Goal: Check status: Check status

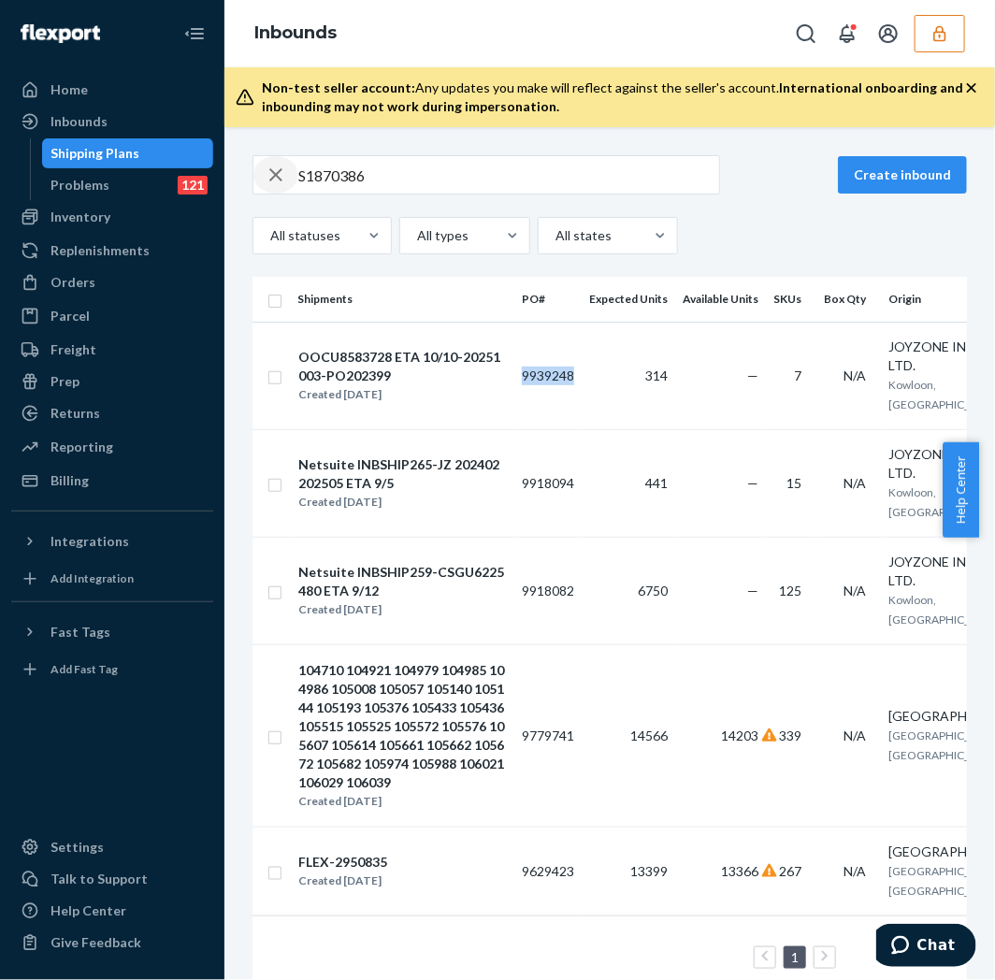
click at [272, 173] on icon "button" at bounding box center [276, 174] width 22 height 37
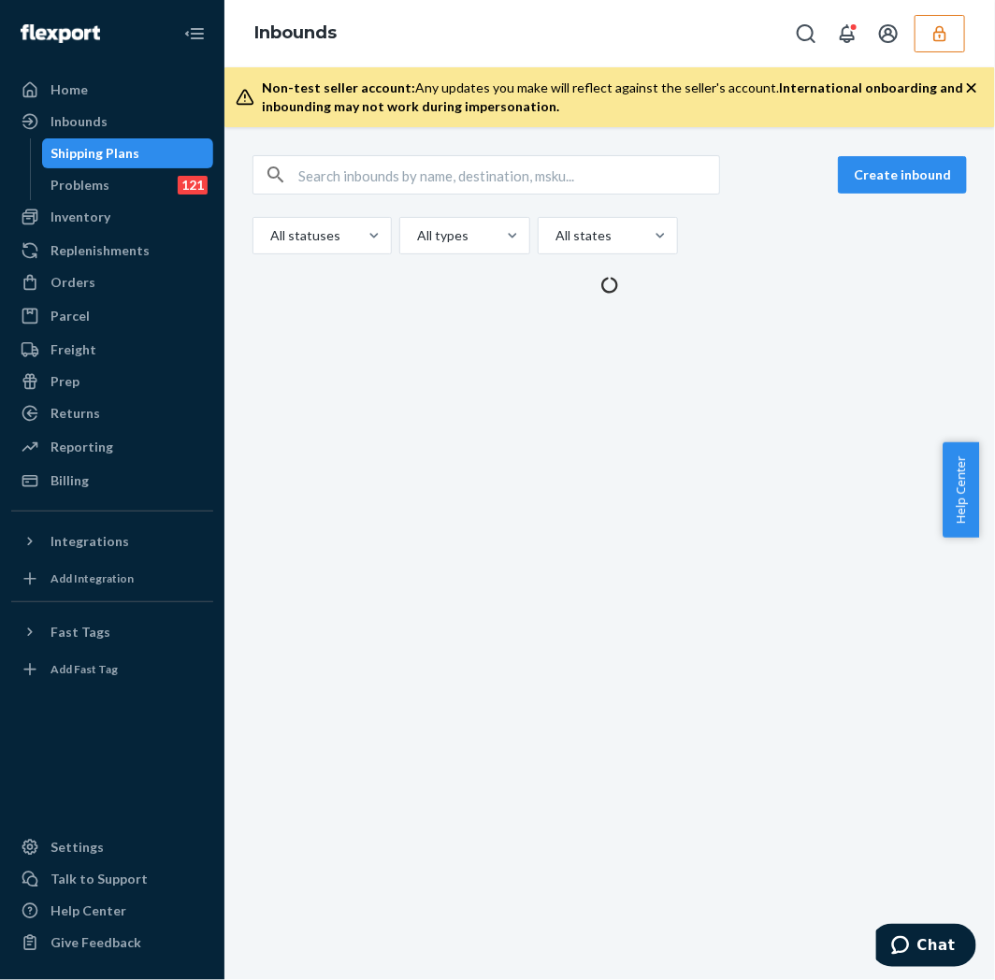
click at [339, 184] on input "text" at bounding box center [508, 174] width 421 height 37
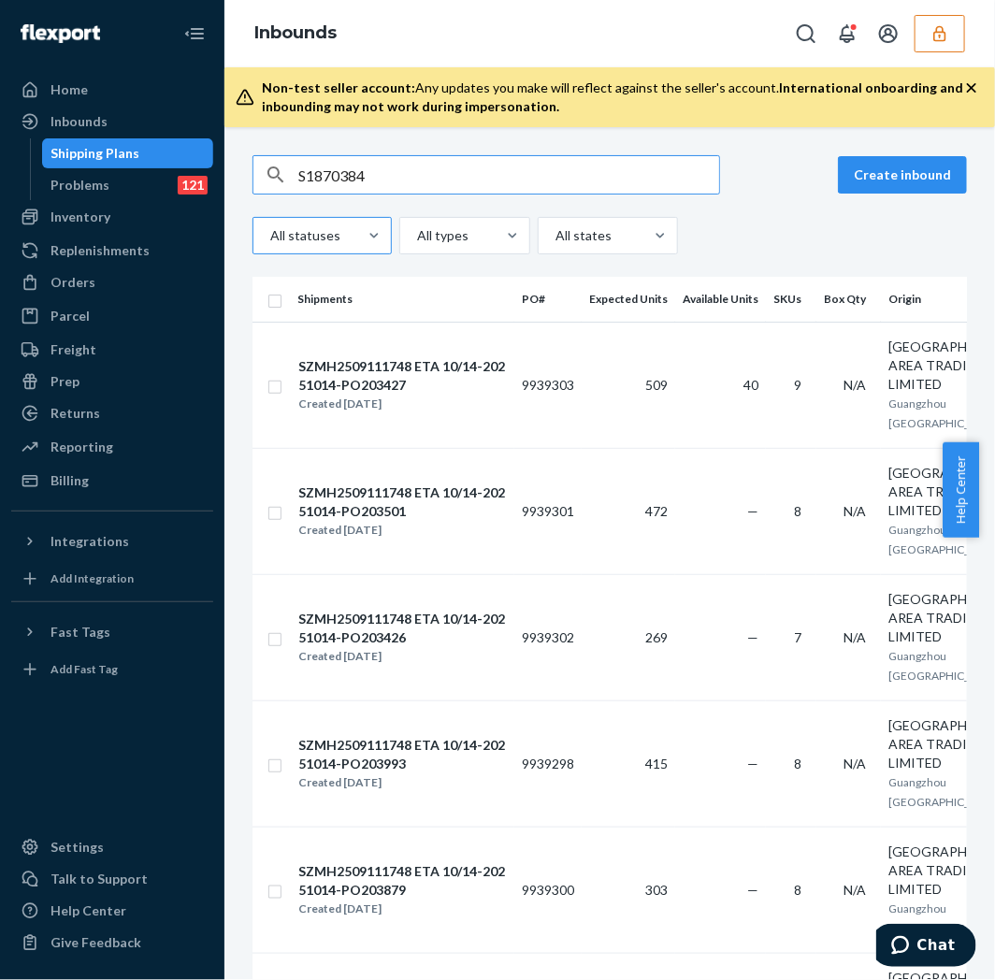
type input "S1870384"
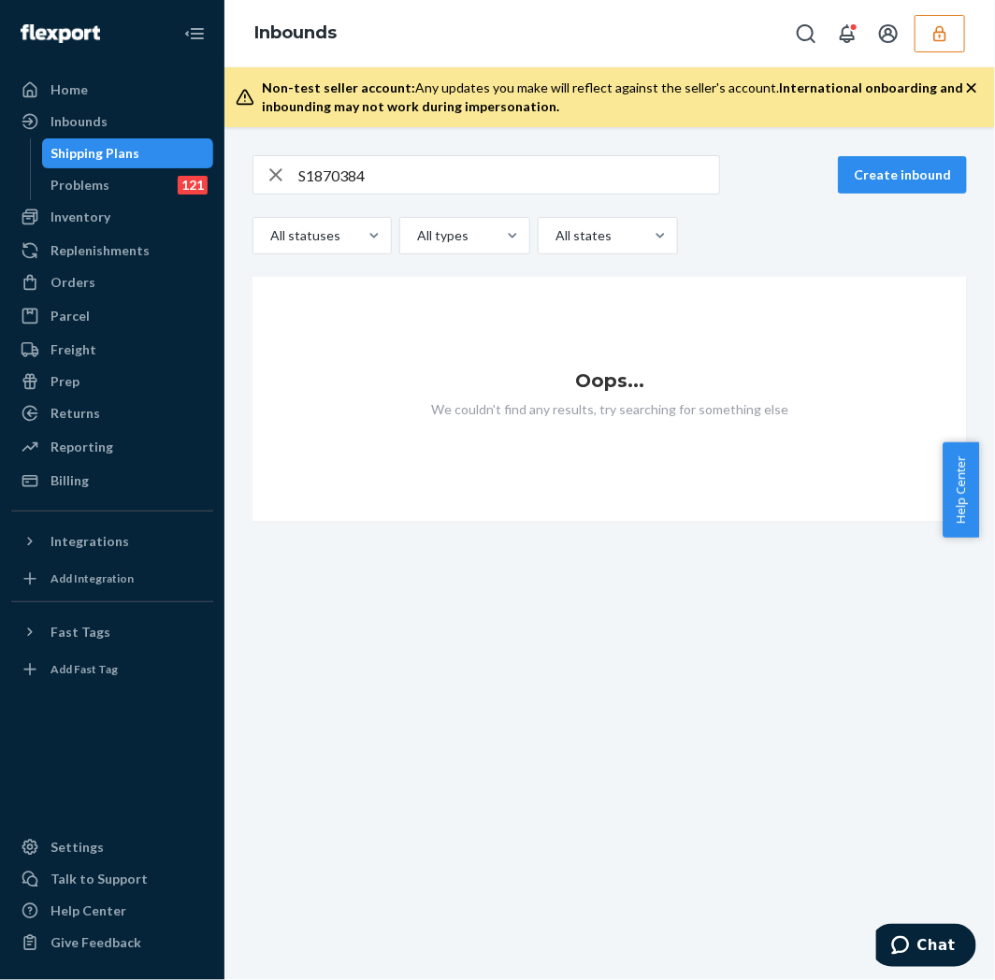
click at [138, 142] on div "Shipping Plans" at bounding box center [128, 153] width 168 height 26
click at [142, 142] on div "Shipping Plans" at bounding box center [128, 153] width 168 height 26
click at [269, 182] on icon "button" at bounding box center [276, 174] width 22 height 37
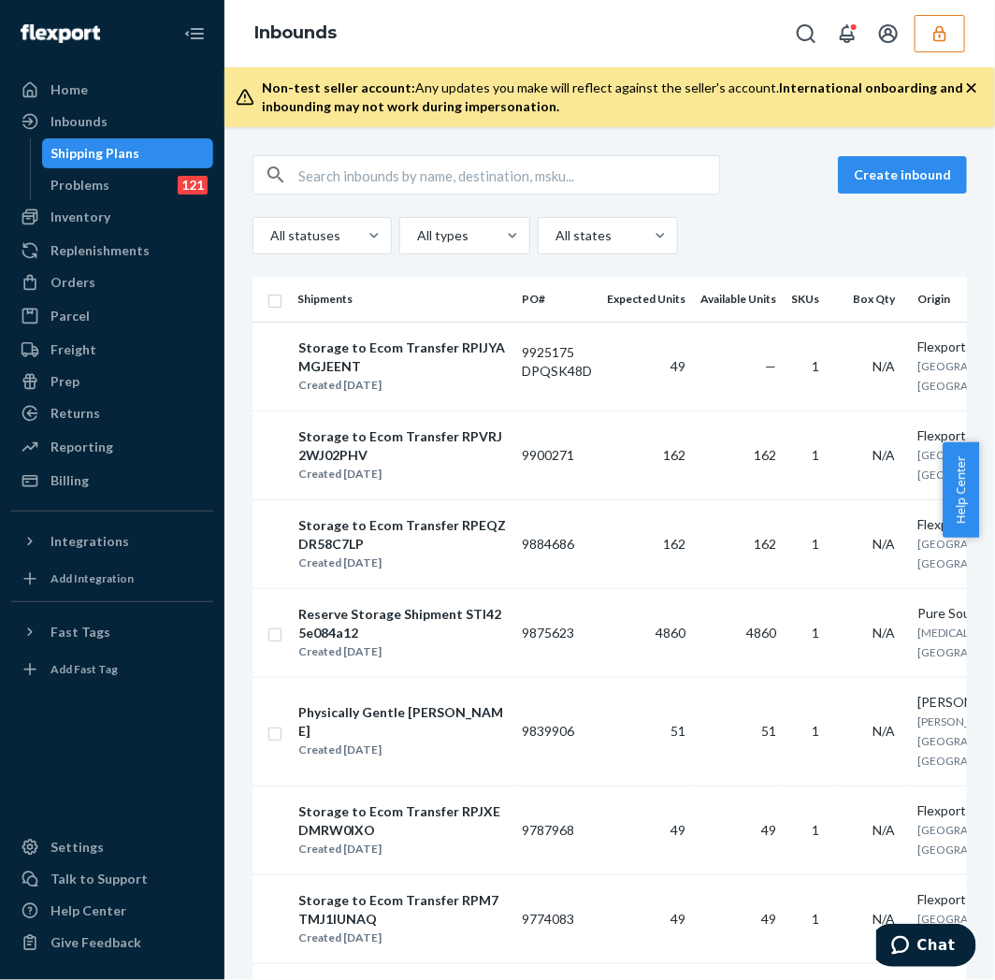
click at [276, 175] on button "button" at bounding box center [276, 175] width 0 height 0
drag, startPoint x: 519, startPoint y: 353, endPoint x: 576, endPoint y: 344, distance: 57.7
click at [576, 344] on td "9925175 DPQSK48D" at bounding box center [556, 366] width 85 height 89
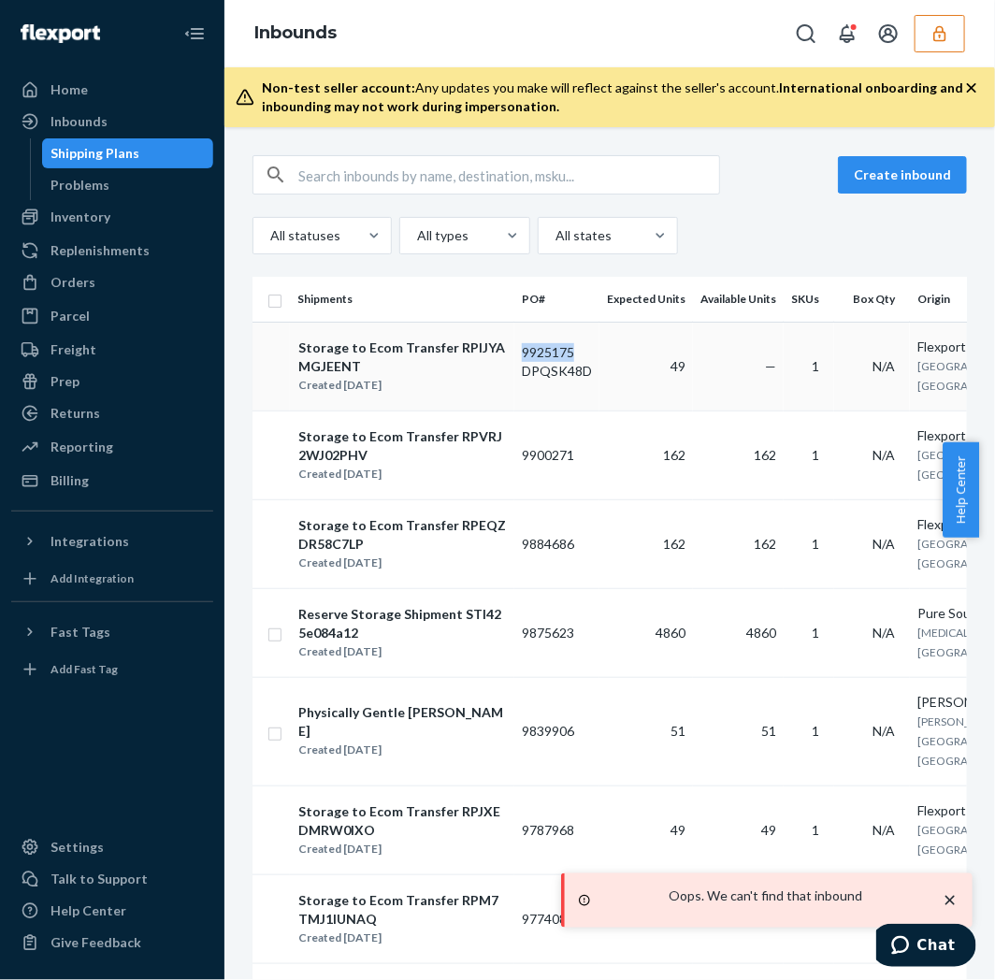
drag, startPoint x: 522, startPoint y: 354, endPoint x: 571, endPoint y: 353, distance: 49.6
click at [571, 353] on td "9925175 DPQSK48D" at bounding box center [556, 366] width 85 height 89
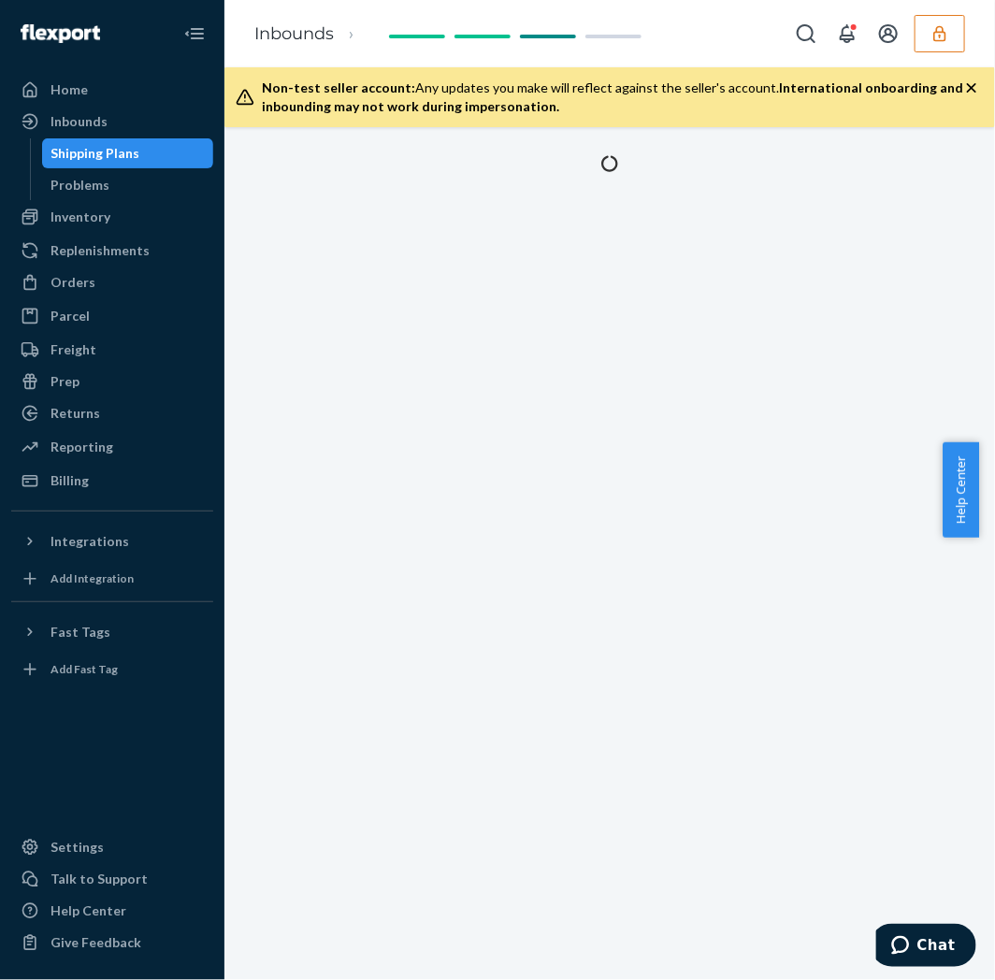
click at [84, 157] on div "Shipping Plans" at bounding box center [95, 153] width 89 height 19
click at [91, 161] on div "Shipping Plans" at bounding box center [95, 153] width 89 height 19
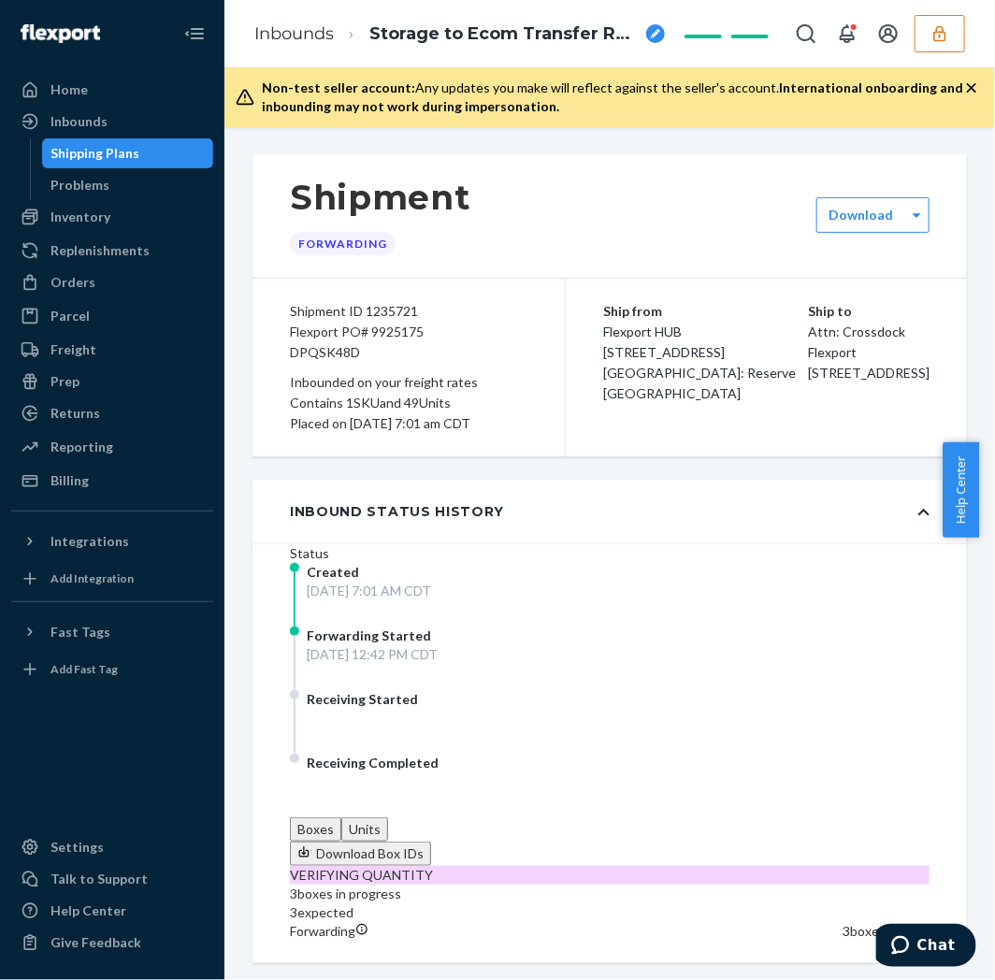
click at [88, 157] on div "Shipping Plans" at bounding box center [95, 153] width 89 height 19
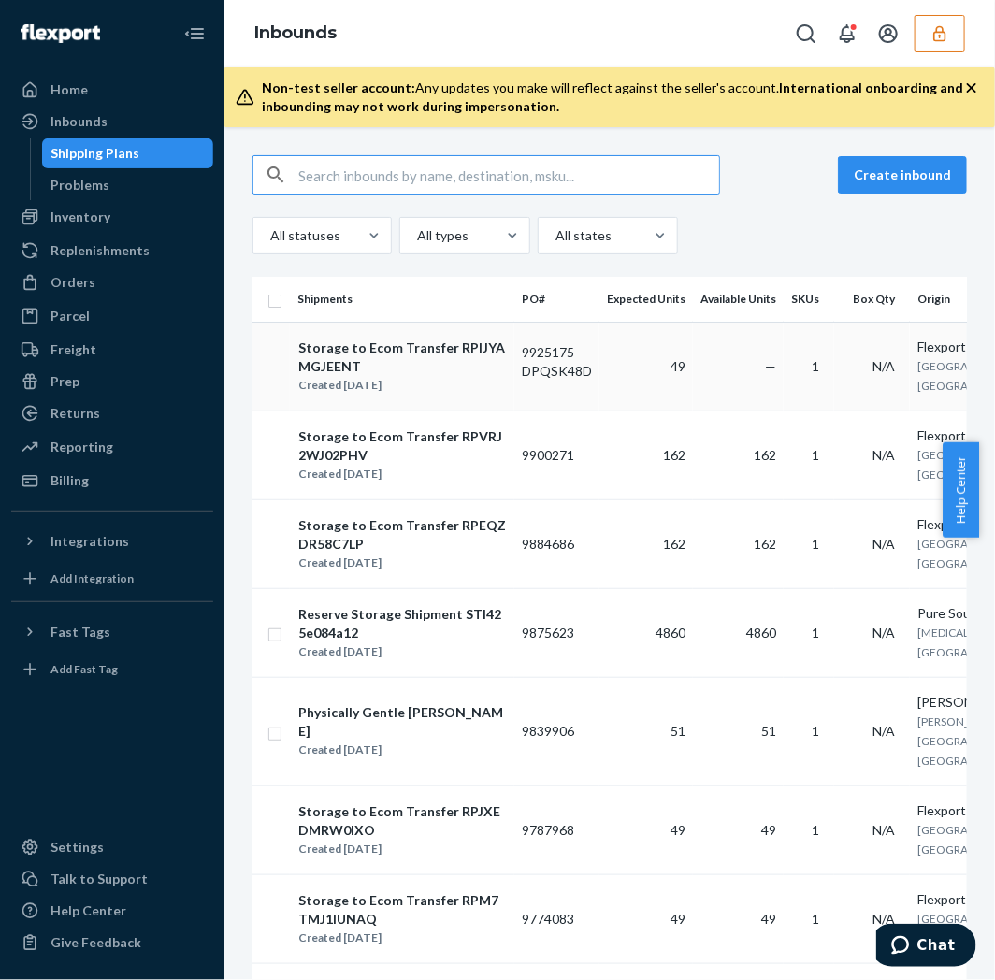
click at [543, 352] on td "9925175 DPQSK48D" at bounding box center [556, 366] width 85 height 89
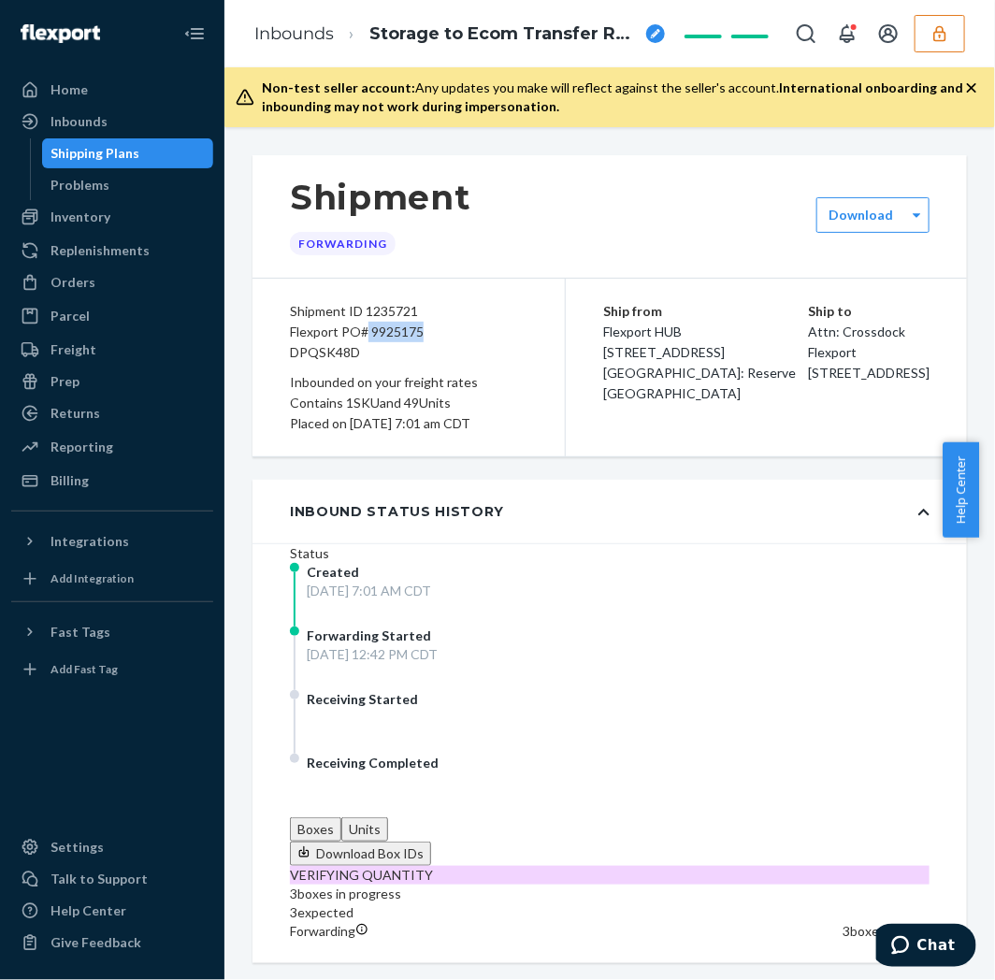
drag, startPoint x: 365, startPoint y: 334, endPoint x: 425, endPoint y: 330, distance: 60.0
click at [425, 330] on div "Flexport PO# 9925175 DPQSK48D" at bounding box center [409, 342] width 238 height 41
copy div "9925175"
click at [144, 152] on div "Shipping Plans" at bounding box center [128, 153] width 168 height 26
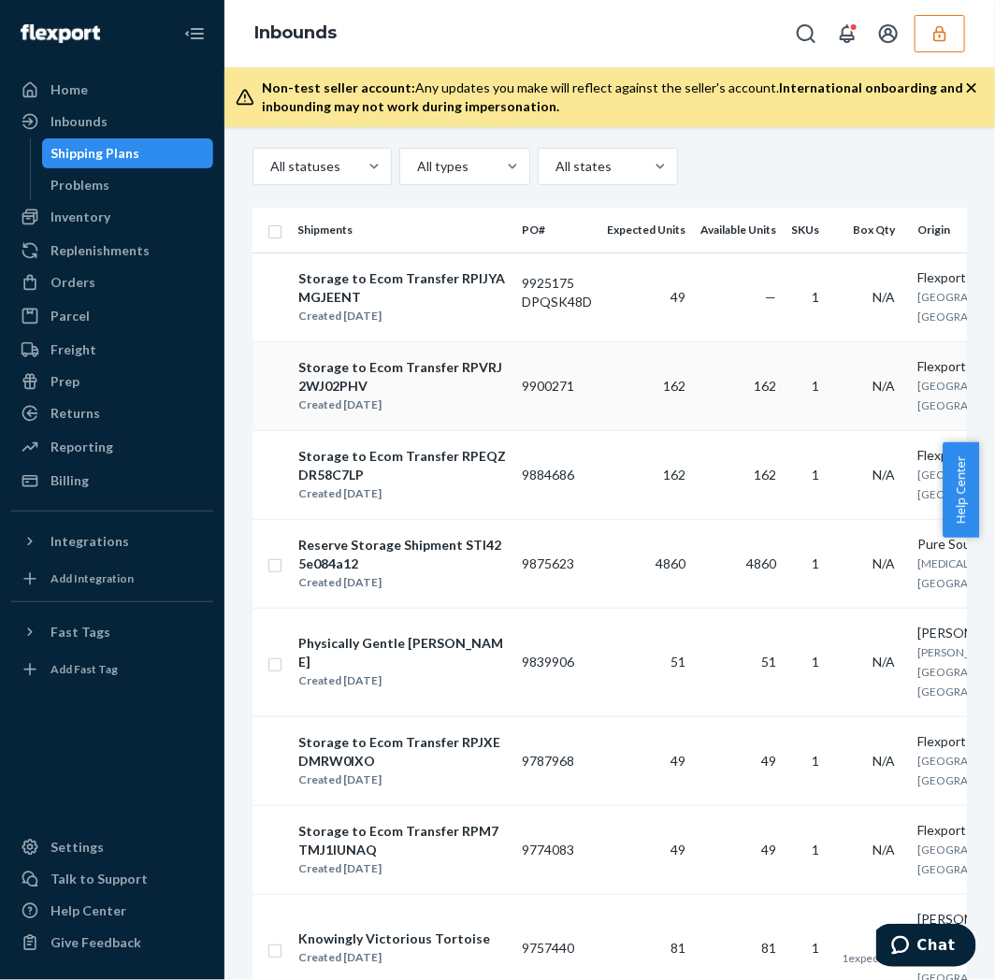
scroll to position [104, 0]
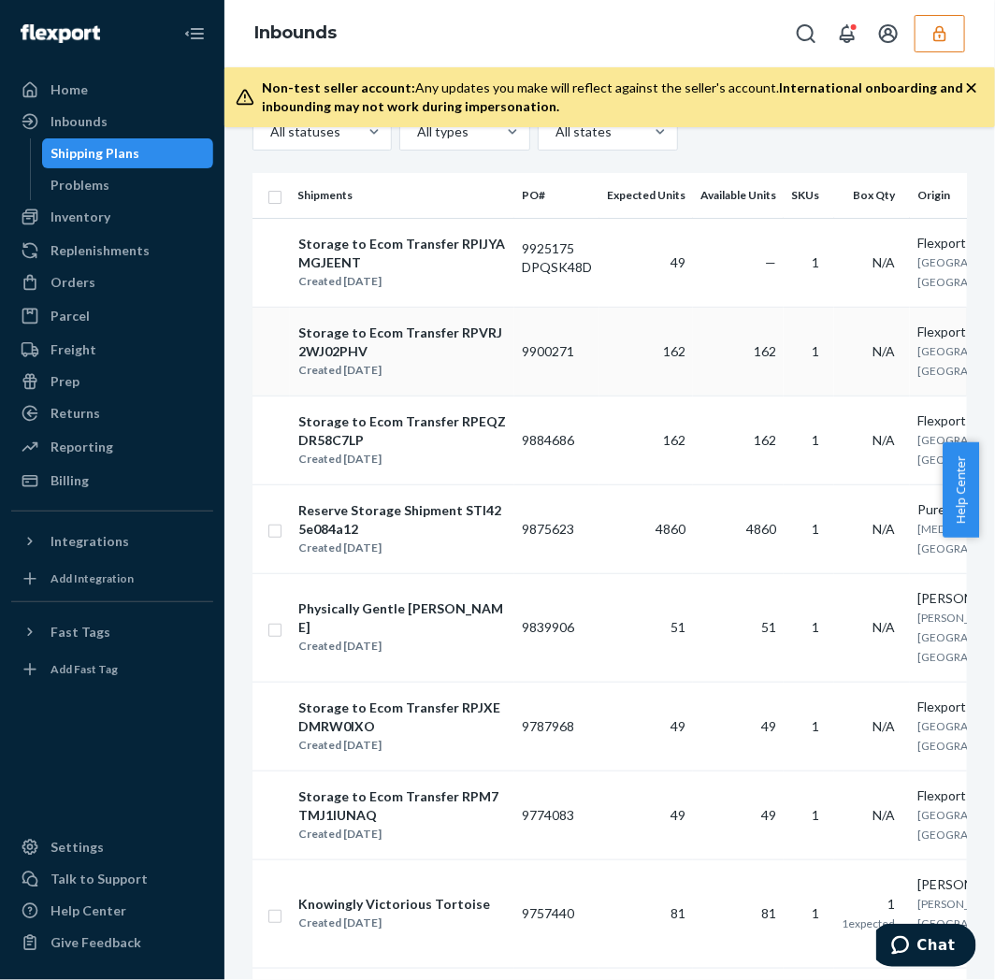
type input "S1870384"
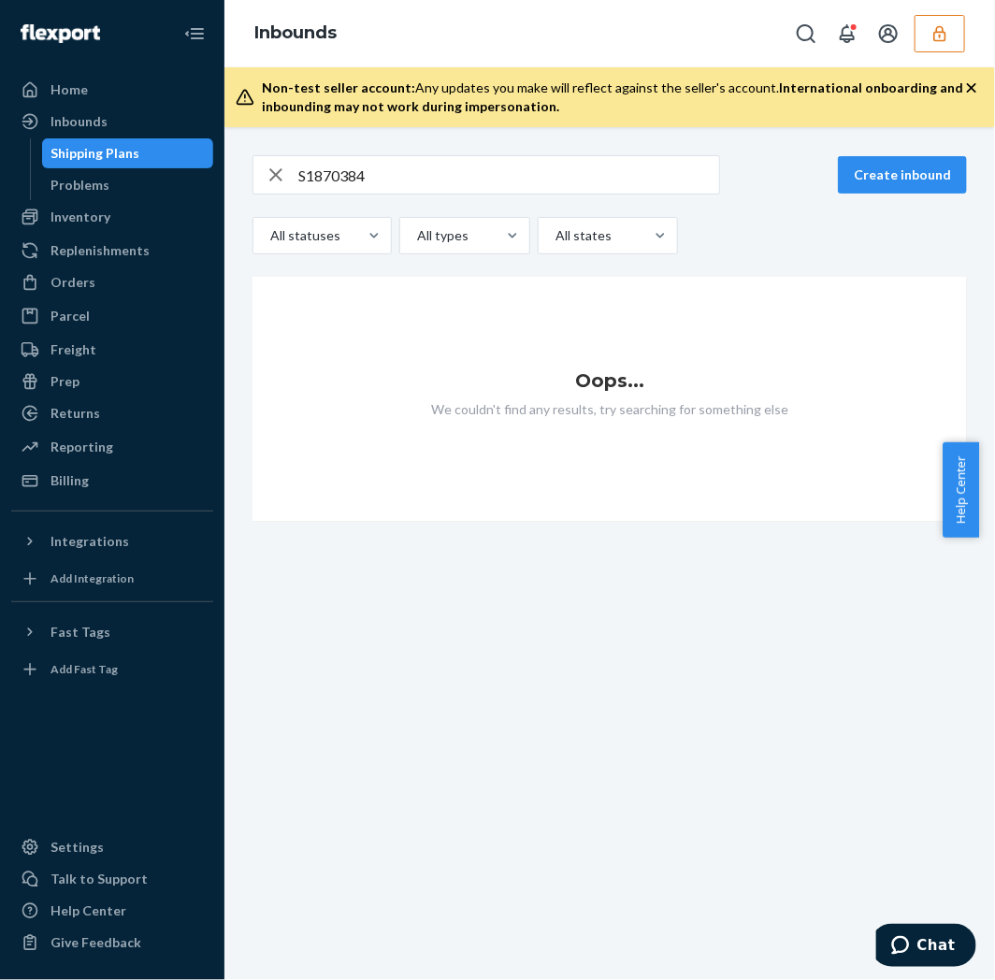
click at [185, 146] on div "Shipping Plans" at bounding box center [128, 153] width 168 height 26
click at [128, 112] on div "Inbounds" at bounding box center [112, 121] width 198 height 26
click at [123, 120] on div "Inbounds" at bounding box center [112, 121] width 198 height 26
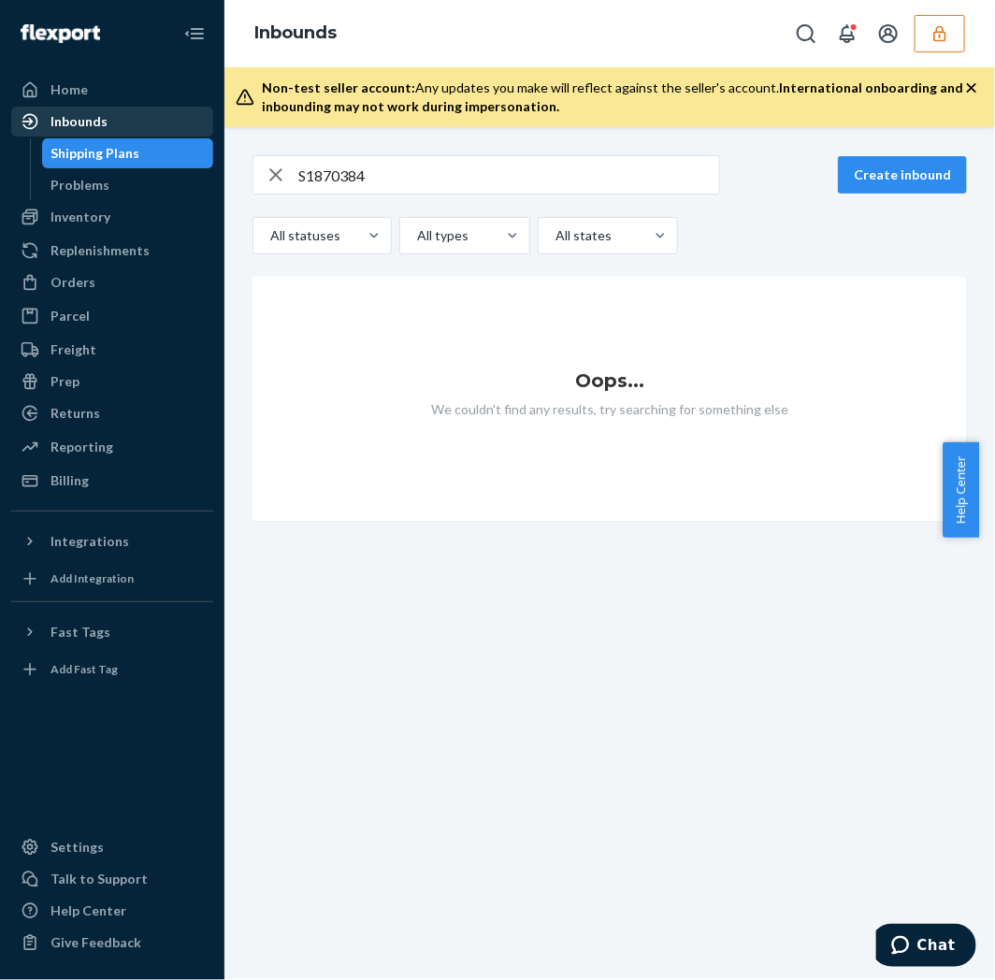
click at [100, 119] on div "Inbounds" at bounding box center [79, 121] width 57 height 19
click at [106, 119] on div "Inbounds" at bounding box center [112, 121] width 198 height 26
click at [260, 173] on div "button" at bounding box center [275, 174] width 45 height 37
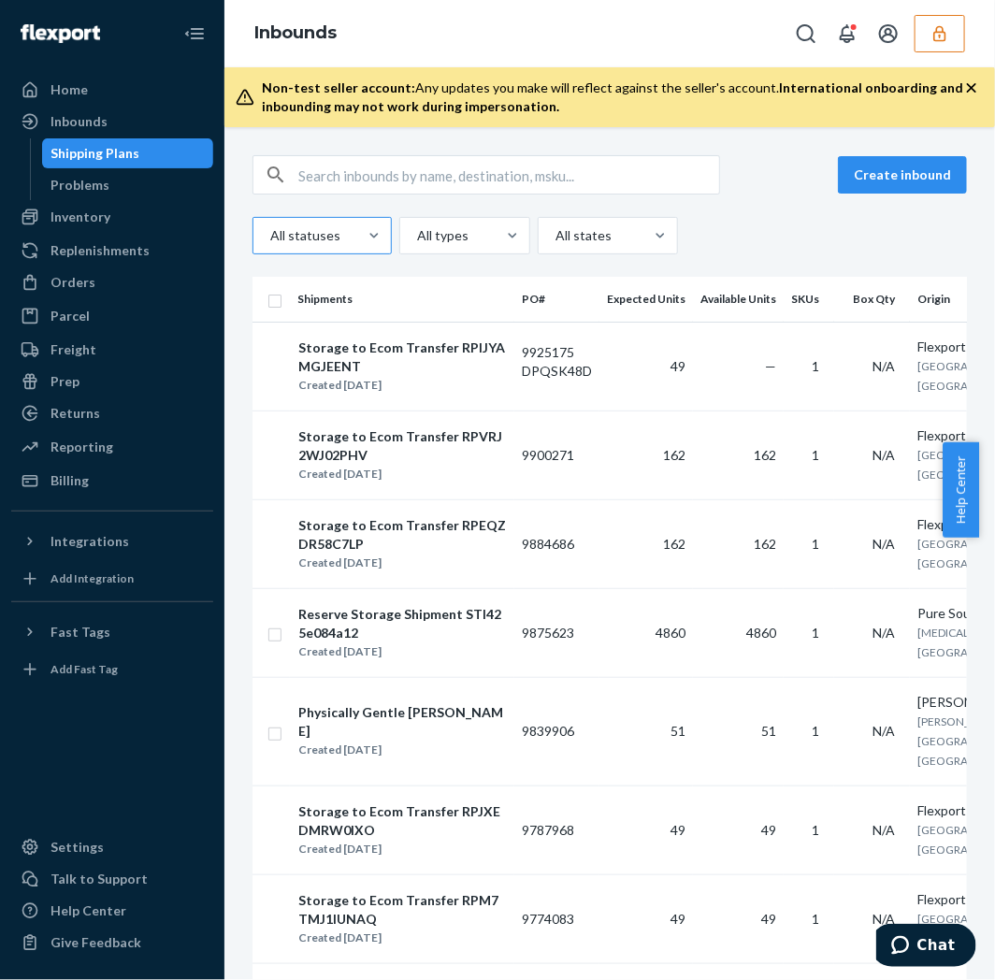
click at [276, 175] on button "button" at bounding box center [276, 175] width 0 height 0
drag, startPoint x: 514, startPoint y: 450, endPoint x: 577, endPoint y: 458, distance: 63.2
click at [577, 458] on td "9900271" at bounding box center [556, 455] width 85 height 89
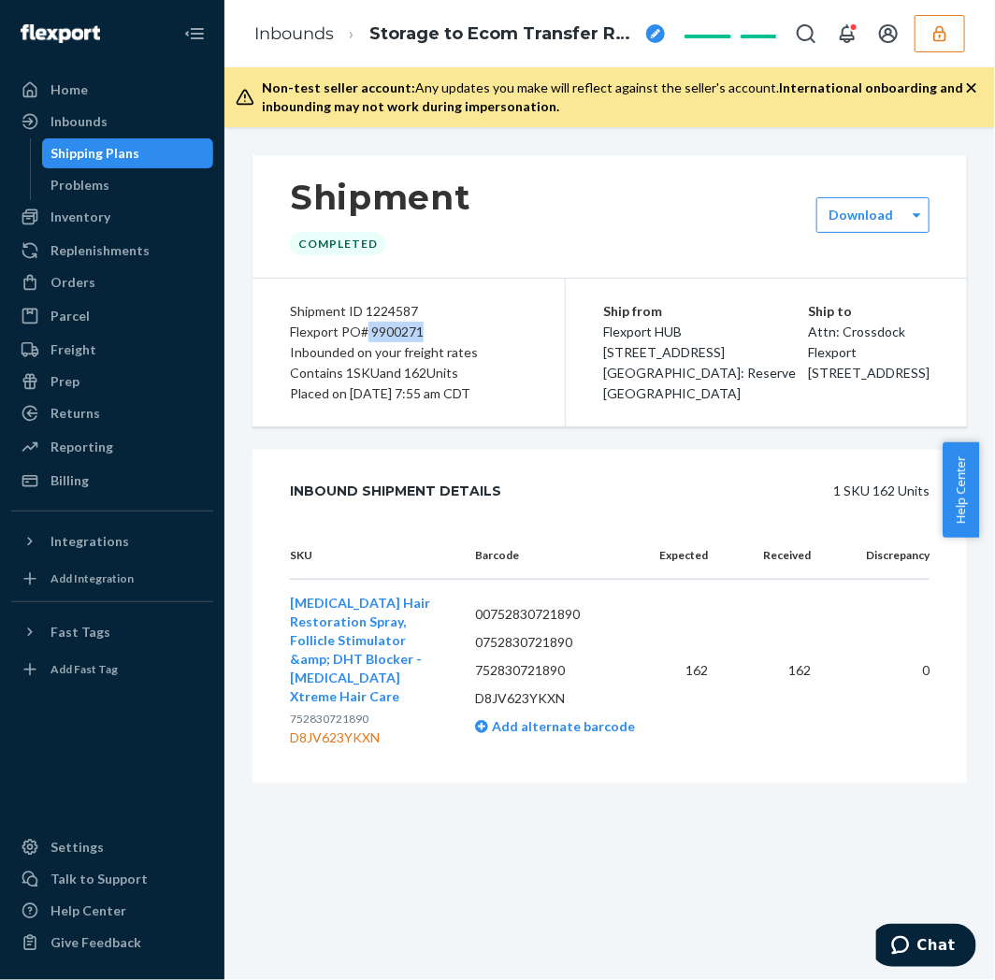
drag, startPoint x: 366, startPoint y: 333, endPoint x: 424, endPoint y: 328, distance: 58.2
click at [424, 328] on div "Flexport PO# 9900271" at bounding box center [409, 332] width 238 height 21
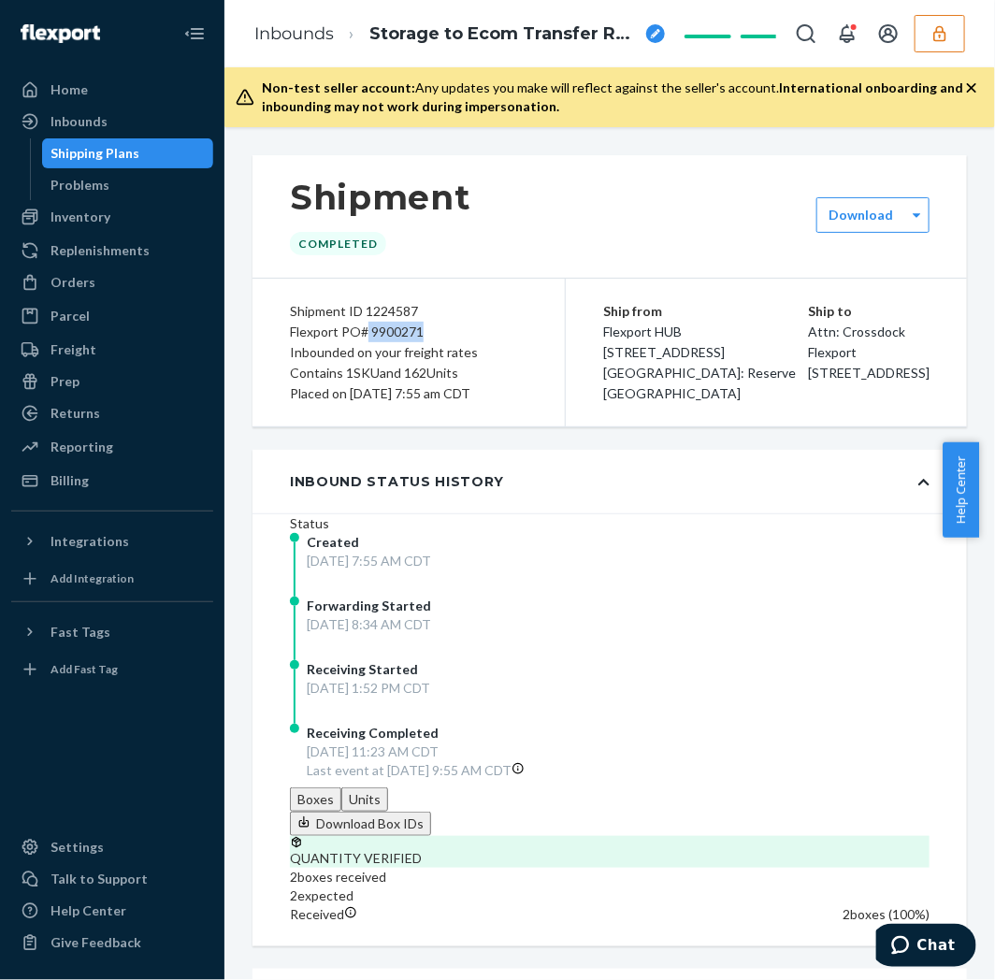
copy div "9900271"
click at [60, 123] on div "Inbounds" at bounding box center [79, 121] width 57 height 19
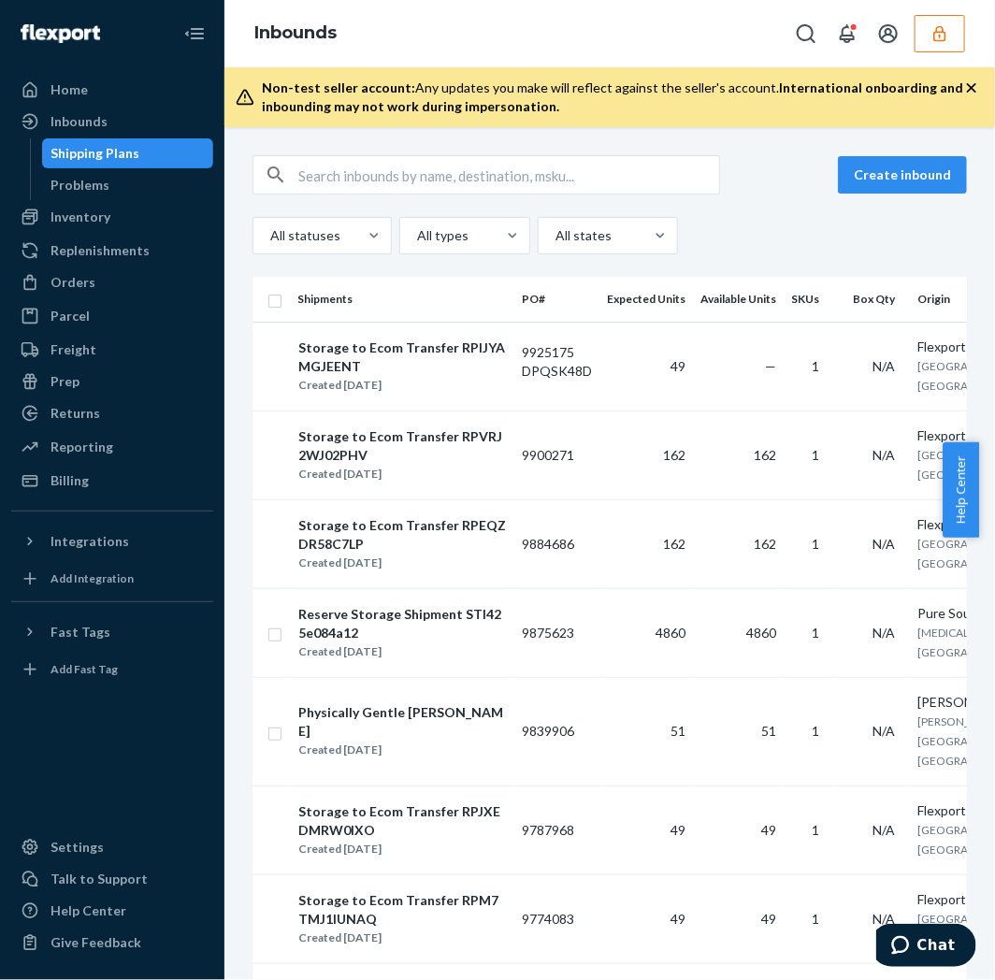
click at [42, 138] on link "Shipping Plans" at bounding box center [128, 153] width 172 height 30
click at [357, 164] on input "text" at bounding box center [508, 174] width 421 height 37
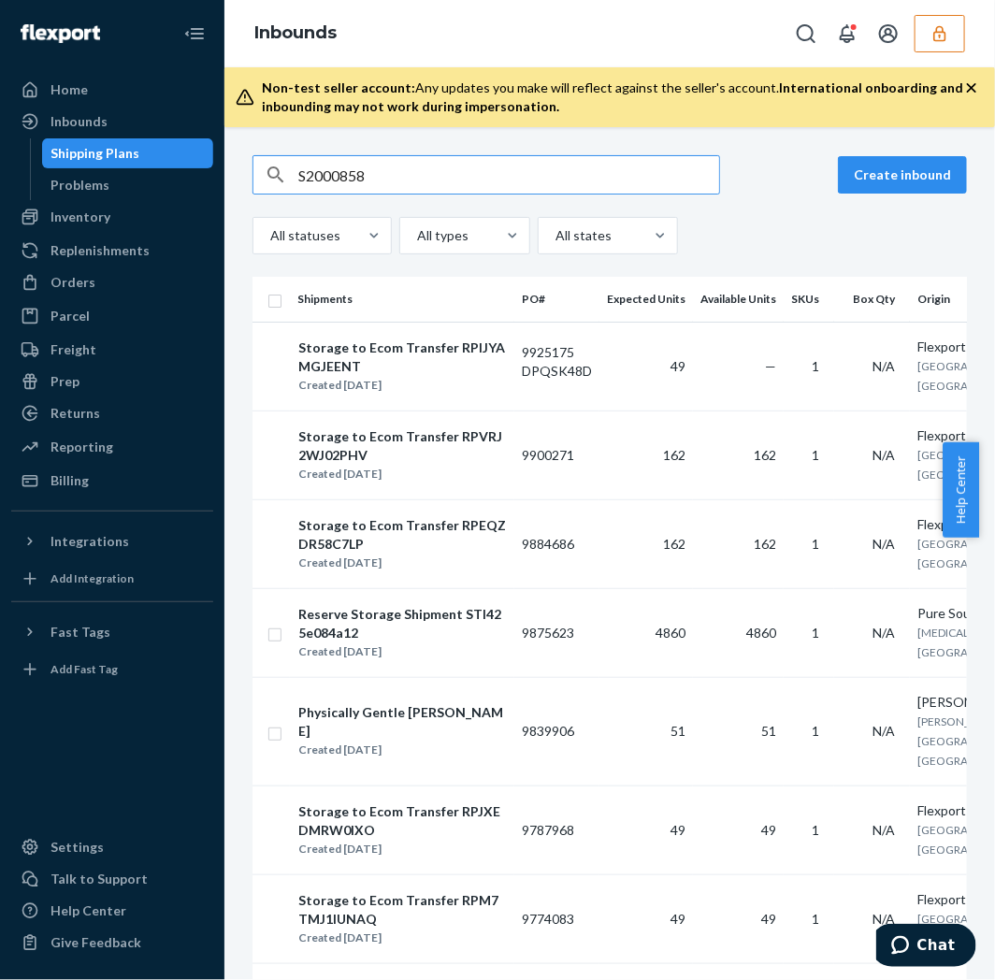
type input "S2000858"
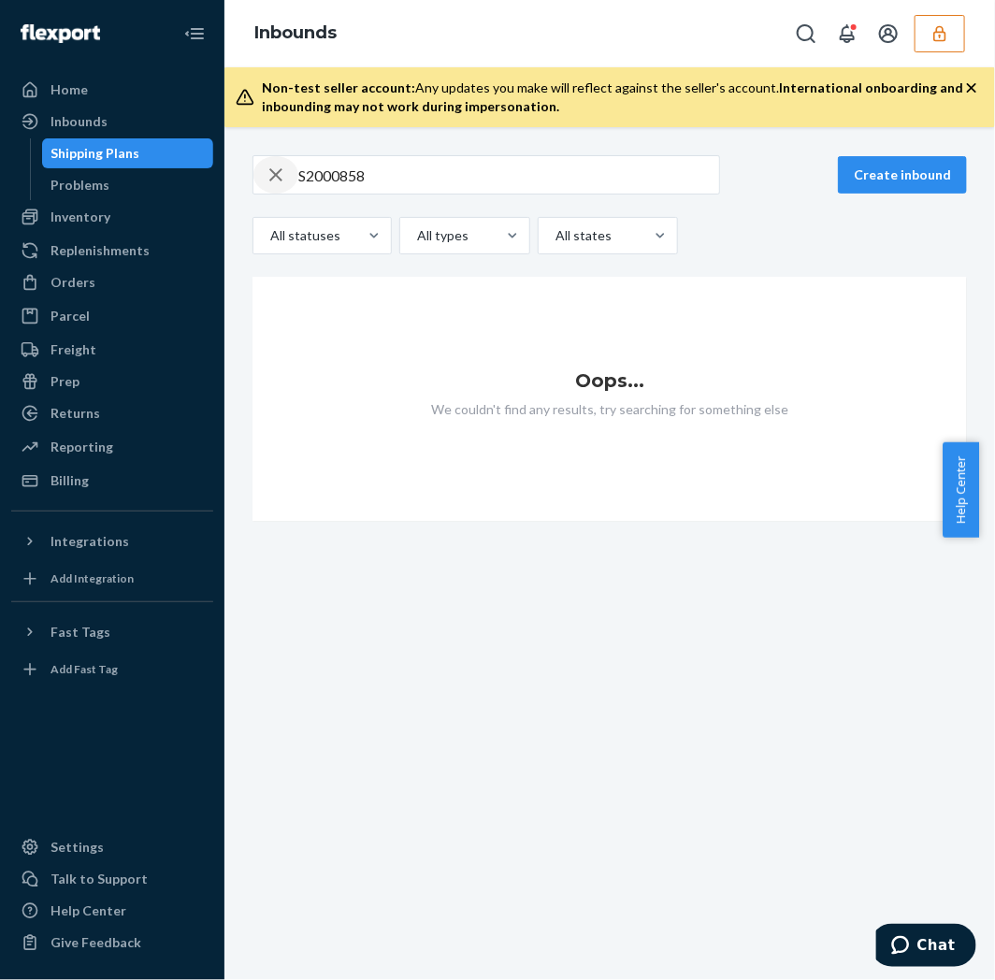
click at [269, 176] on icon "button" at bounding box center [276, 174] width 22 height 37
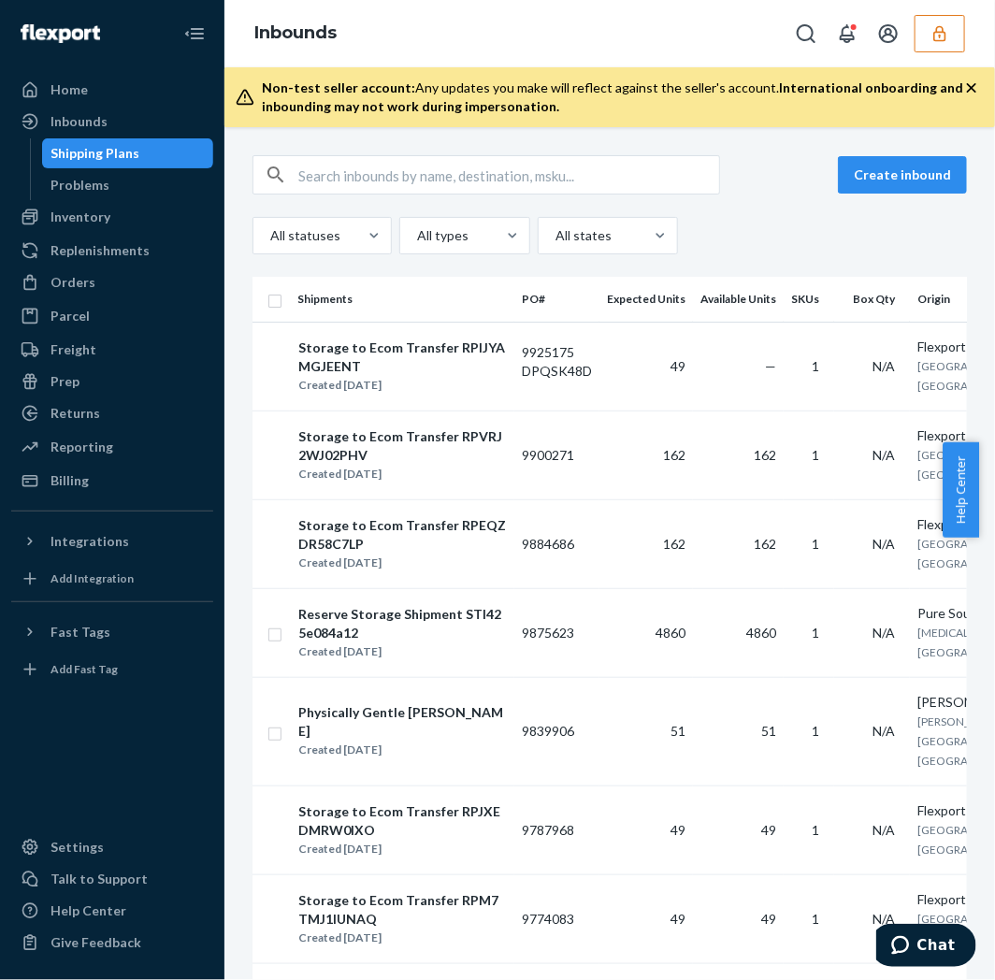
click at [276, 175] on button "button" at bounding box center [276, 175] width 0 height 0
click at [110, 144] on div "Shipping Plans" at bounding box center [95, 153] width 89 height 19
click at [119, 115] on div "Inbounds" at bounding box center [112, 121] width 198 height 26
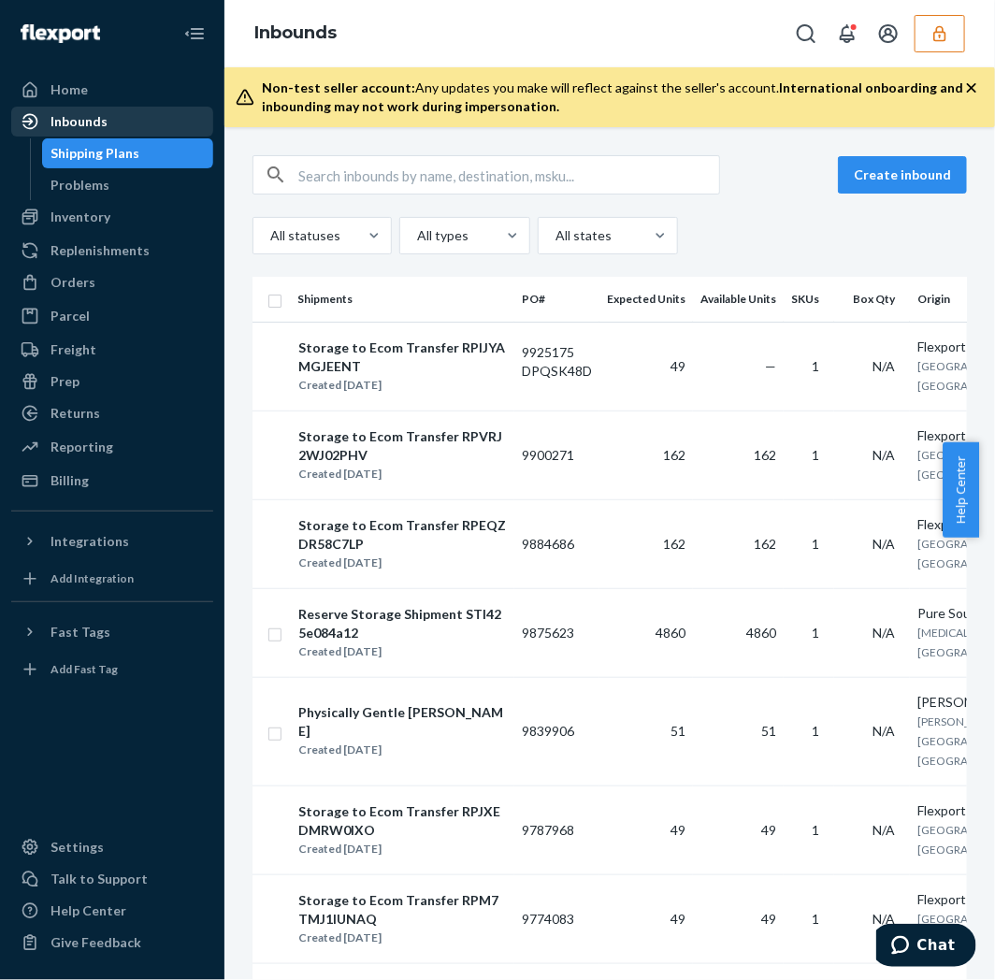
click at [119, 115] on div "Inbounds" at bounding box center [112, 121] width 198 height 26
click at [123, 90] on div "Home" at bounding box center [112, 90] width 198 height 26
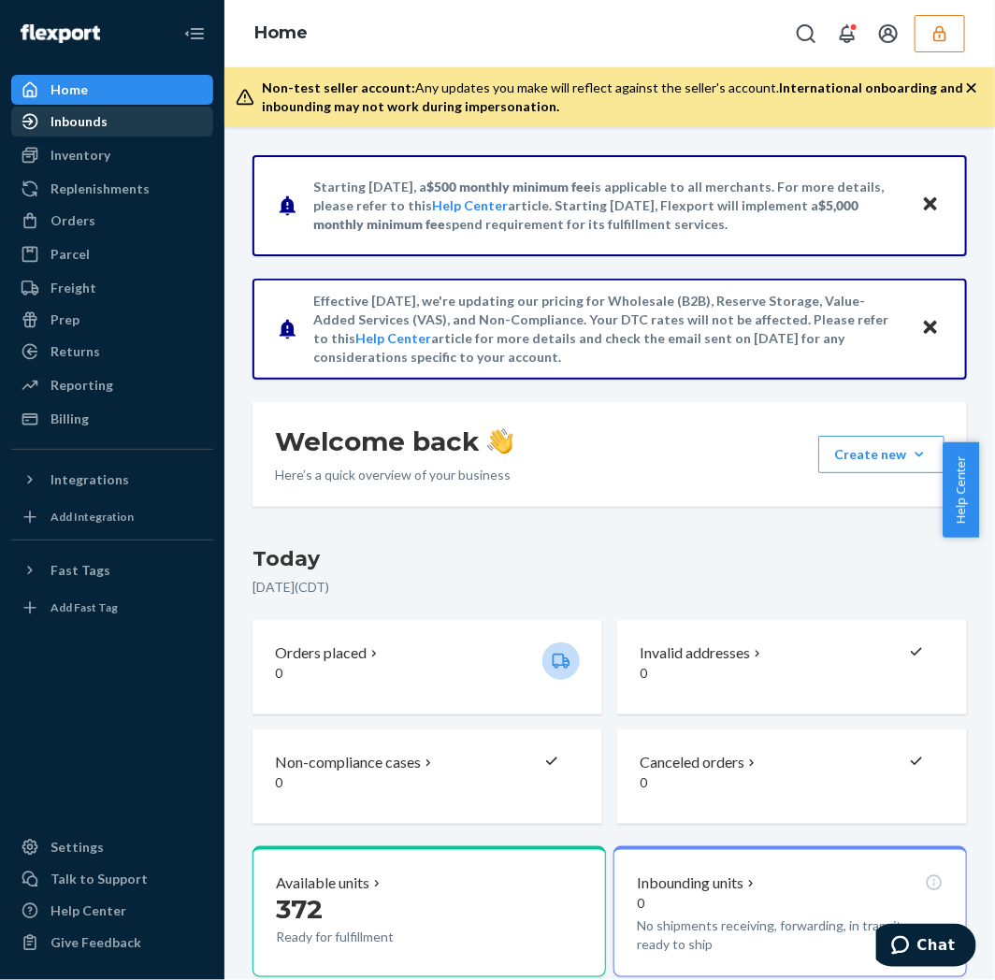
click at [125, 125] on div "Inbounds" at bounding box center [112, 121] width 198 height 26
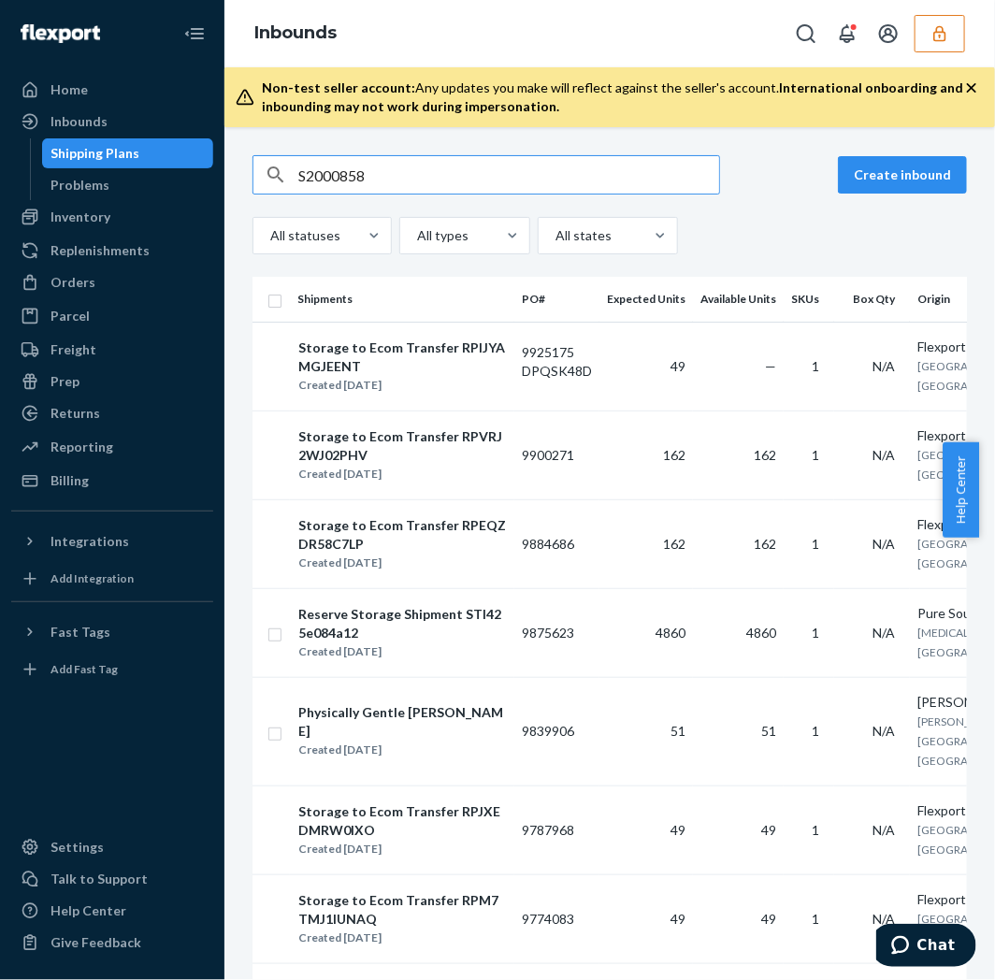
type input "S2000858"
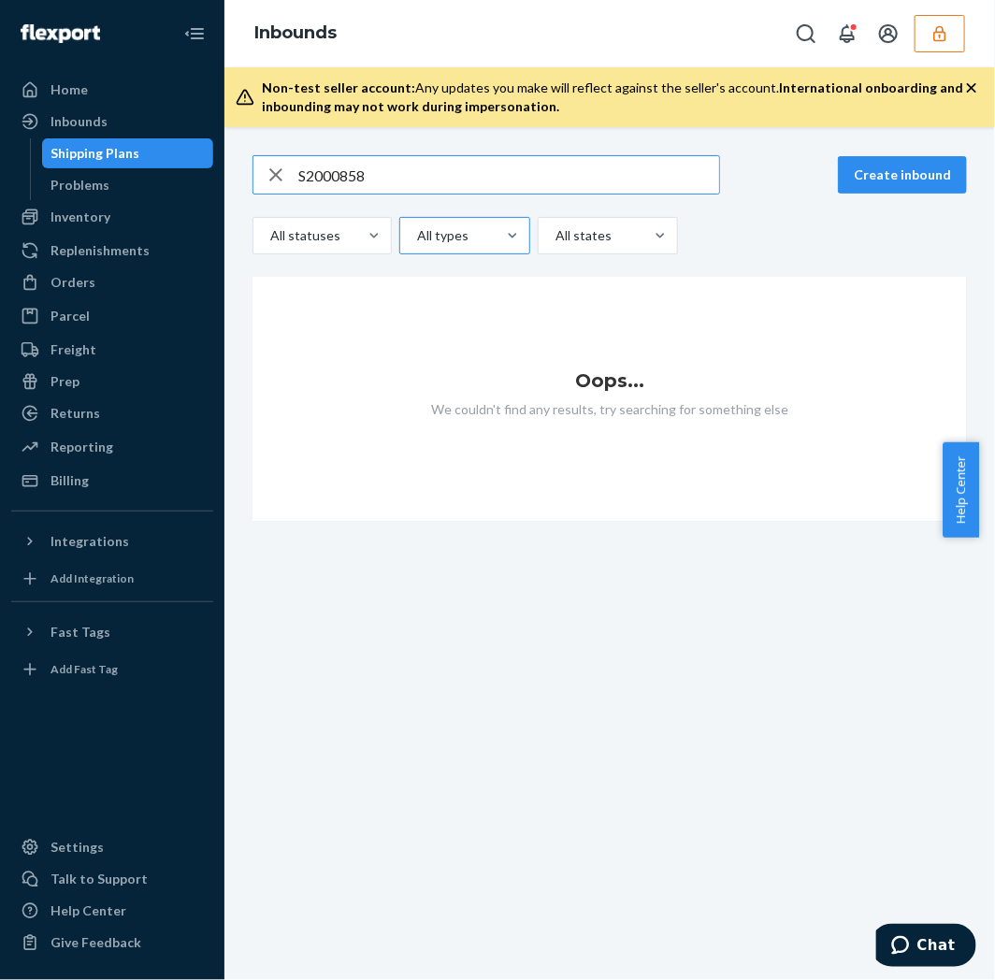
click at [451, 228] on div at bounding box center [462, 235] width 95 height 22
click at [417, 228] on input "All types" at bounding box center [416, 235] width 2 height 19
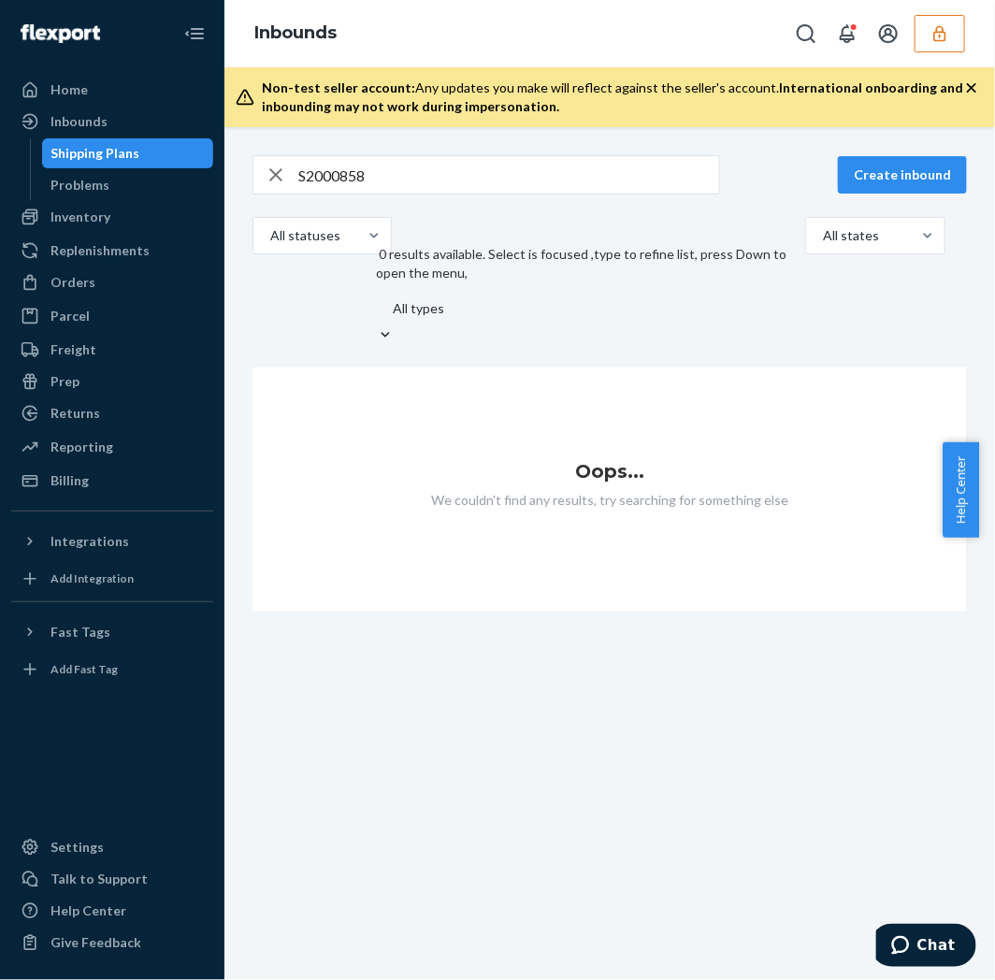
click at [451, 297] on div at bounding box center [602, 308] width 422 height 22
click at [393, 299] on input "0 results available. Select is focused ,type to refine list, press Down to open…" at bounding box center [392, 308] width 2 height 19
click at [324, 219] on div "All statuses" at bounding box center [305, 236] width 104 height 34
click at [270, 226] on input "All statuses" at bounding box center [269, 235] width 2 height 19
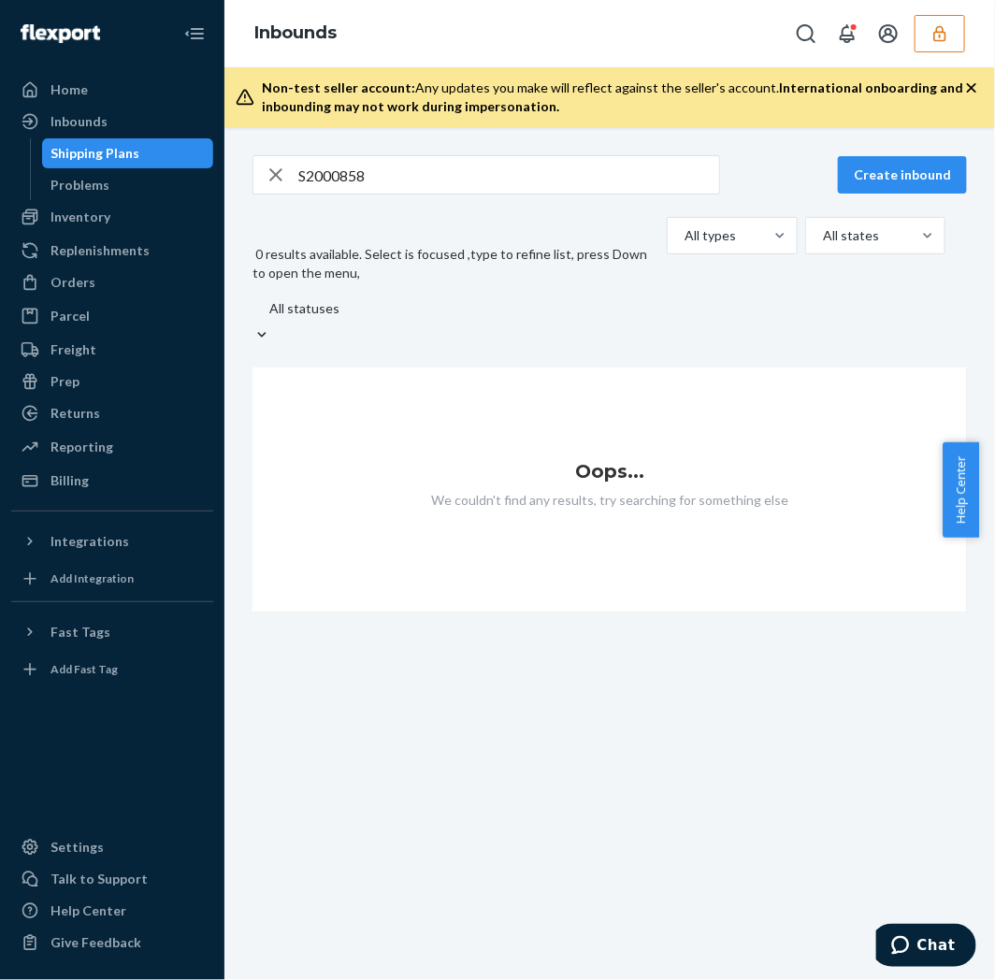
click at [320, 292] on div "All statuses" at bounding box center [456, 309] width 407 height 34
click at [269, 299] on input "0 results available. Select is focused ,type to refine list, press Down to open…" at bounding box center [268, 308] width 2 height 19
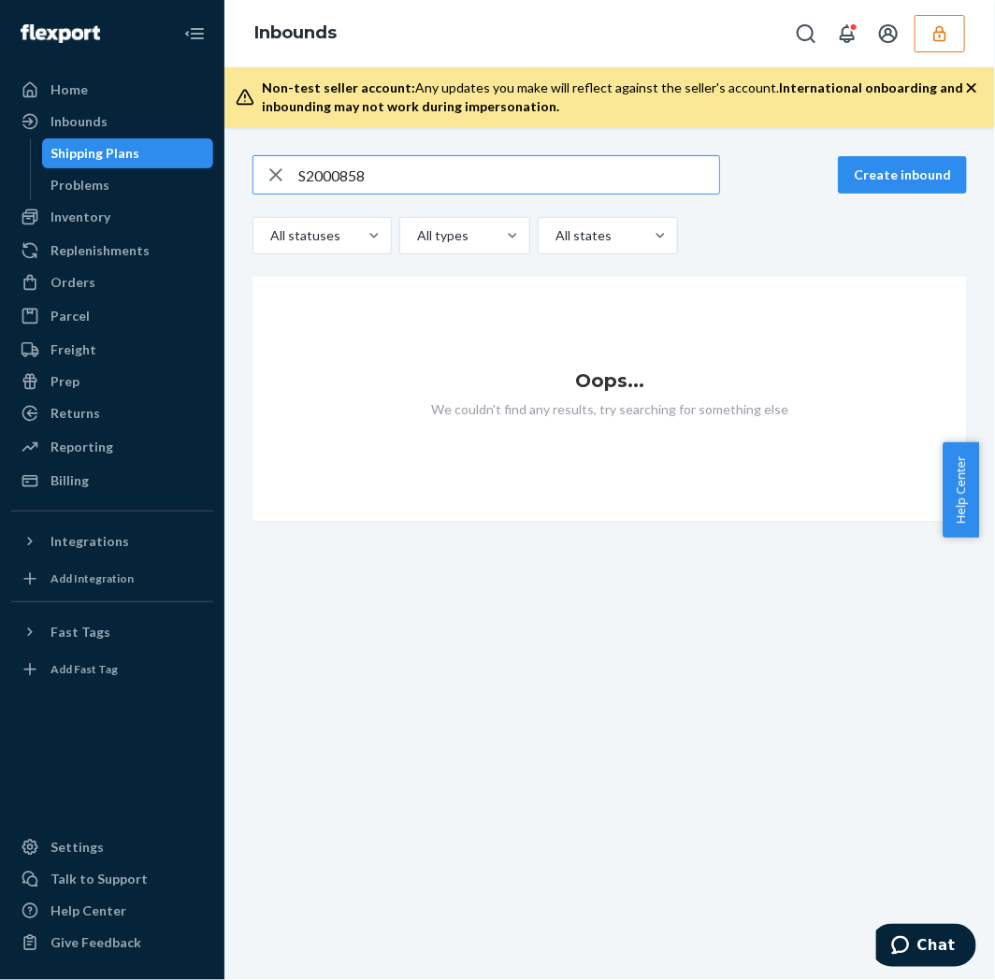
click at [427, 182] on input "S2000858" at bounding box center [508, 174] width 421 height 37
click at [267, 168] on icon "button" at bounding box center [276, 174] width 22 height 37
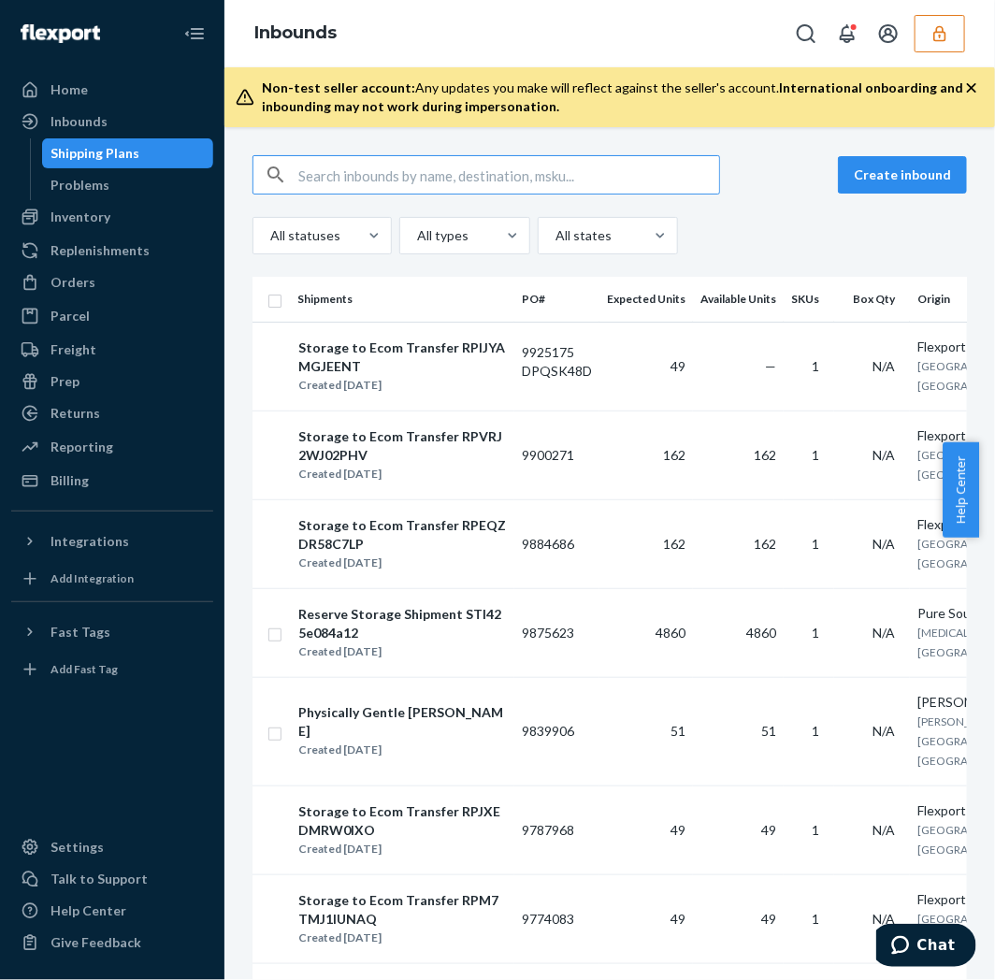
click at [342, 180] on input "text" at bounding box center [508, 174] width 421 height 37
type input "S2000858"
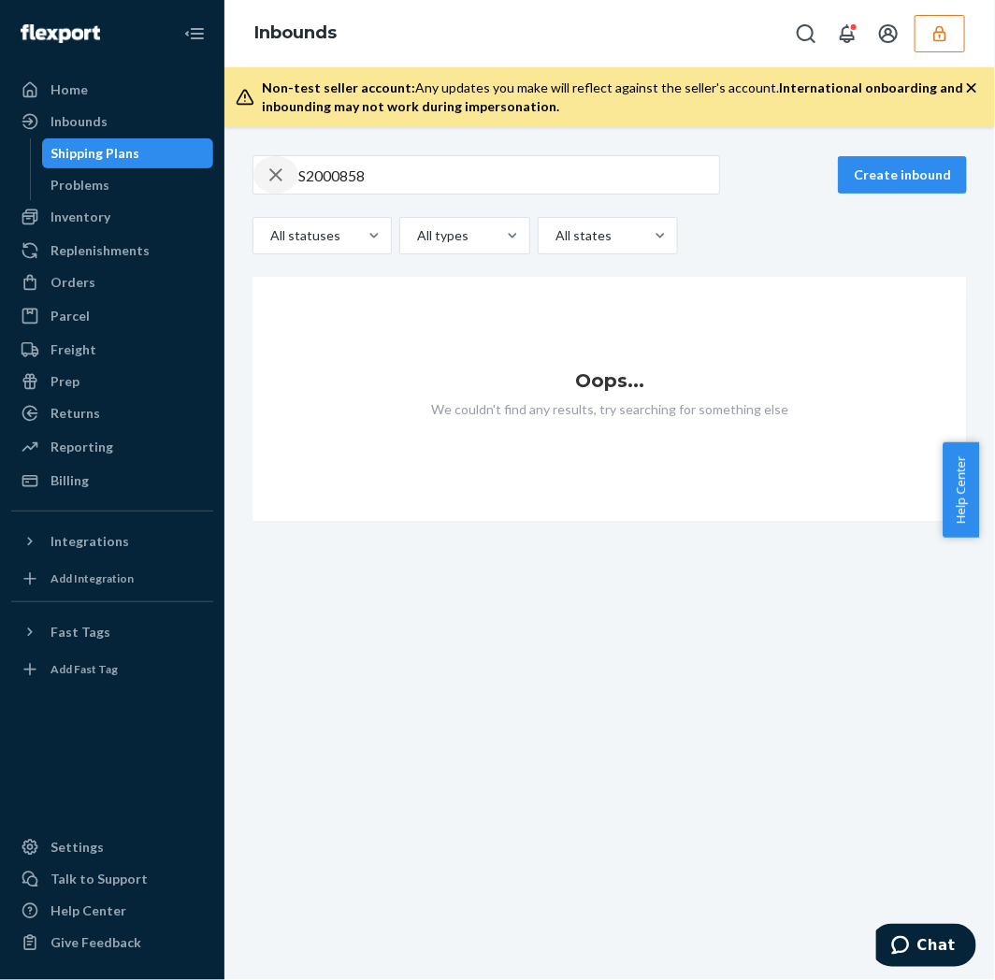
click at [281, 160] on icon "button" at bounding box center [276, 174] width 22 height 37
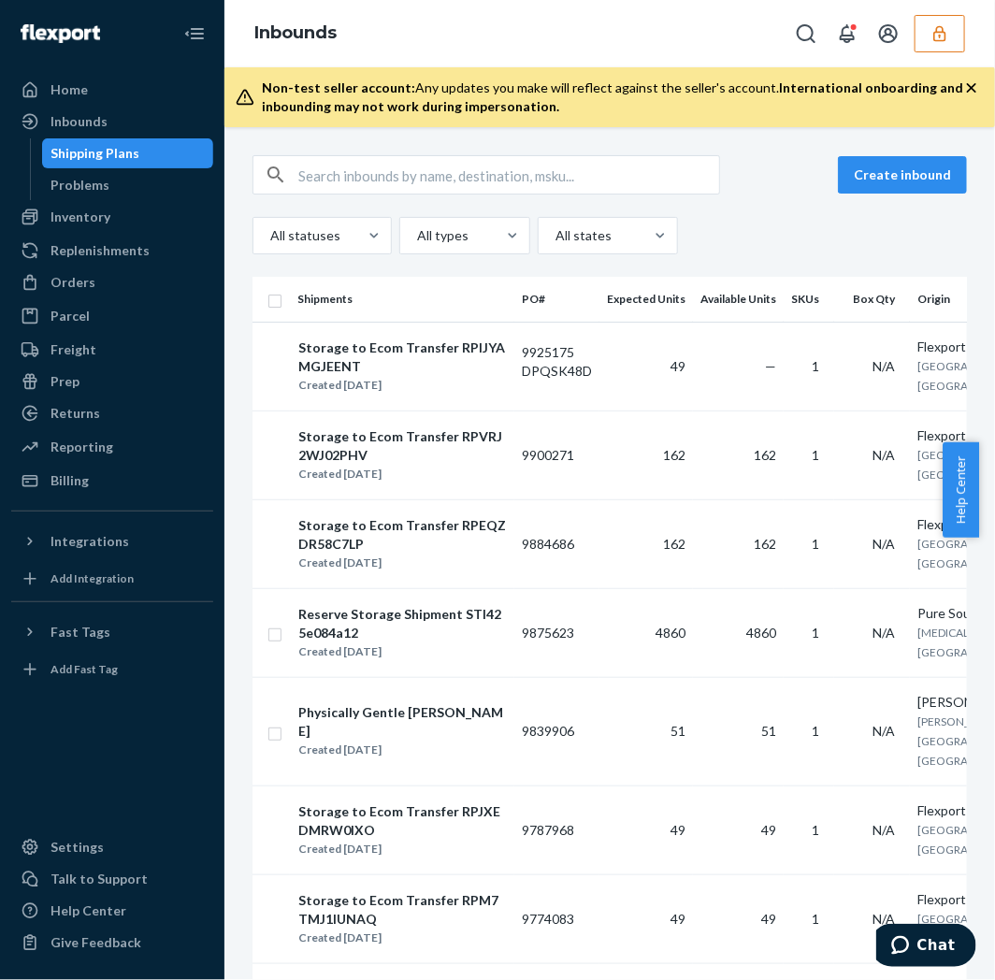
click at [276, 175] on button "button" at bounding box center [276, 175] width 0 height 0
click at [92, 124] on div "Inbounds" at bounding box center [79, 121] width 57 height 19
click at [91, 126] on div "Inbounds" at bounding box center [79, 121] width 57 height 19
